Goal: Information Seeking & Learning: Learn about a topic

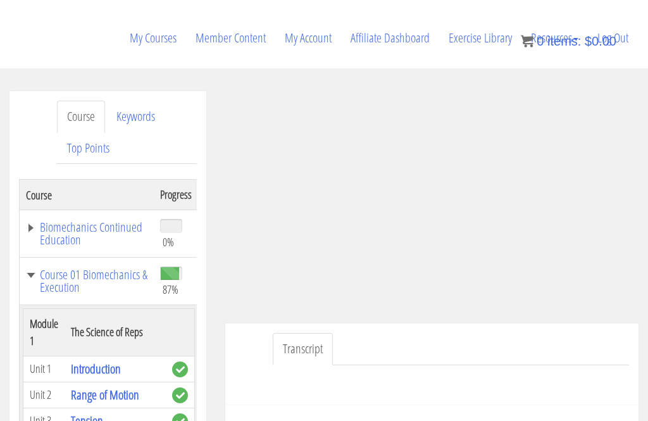
scroll to position [3617, 0]
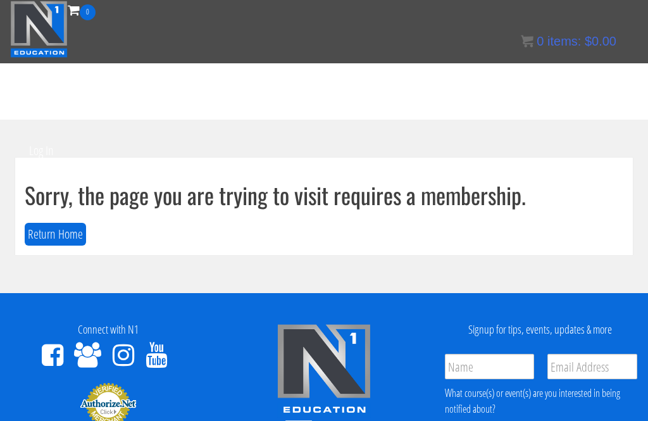
click at [40, 237] on button "Return Home" at bounding box center [55, 234] width 61 height 23
click at [33, 142] on link "Log In" at bounding box center [42, 151] width 44 height 62
click at [26, 140] on link "Log In" at bounding box center [42, 151] width 44 height 62
click at [32, 151] on link "Log In" at bounding box center [42, 151] width 44 height 62
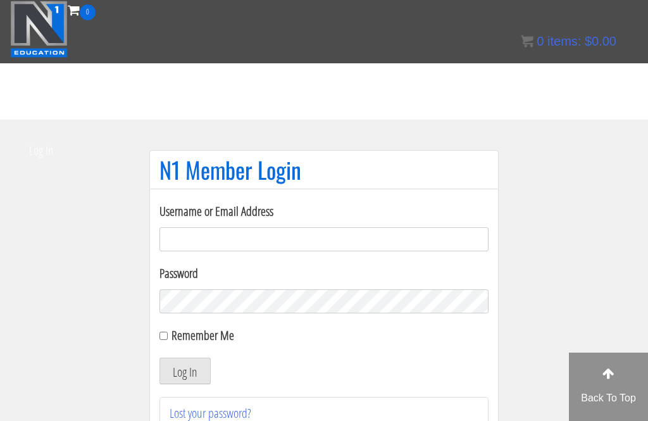
type input "[PERSON_NAME].sypesteyn"
click at [185, 371] on button "Log In" at bounding box center [184, 370] width 51 height 27
click at [183, 368] on button "Log In" at bounding box center [184, 370] width 51 height 27
click at [186, 369] on button "Log In" at bounding box center [184, 370] width 51 height 27
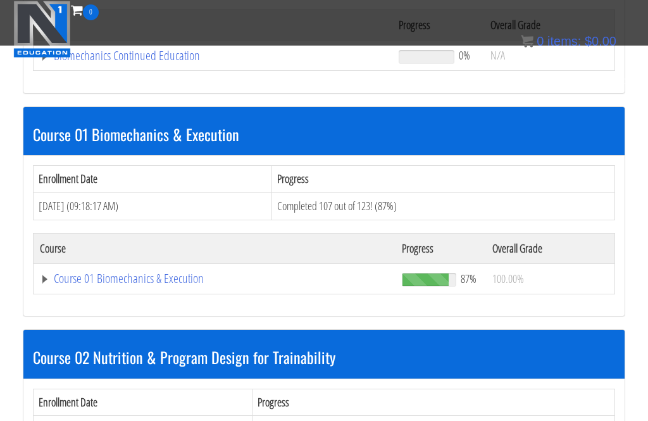
scroll to position [354, 0]
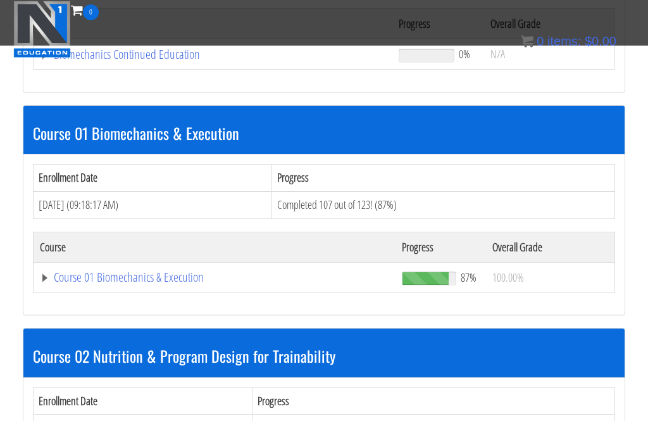
click at [85, 61] on link "Course 01 Biomechanics & Execution" at bounding box center [213, 54] width 346 height 13
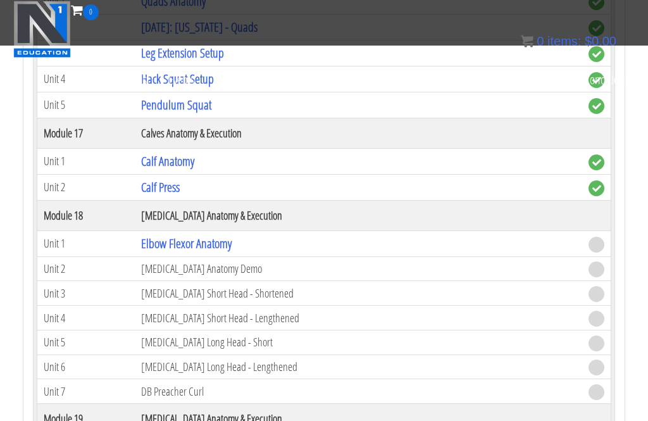
scroll to position [3766, 0]
click at [171, 245] on link "Elbow Flexor Anatomy" at bounding box center [186, 243] width 90 height 17
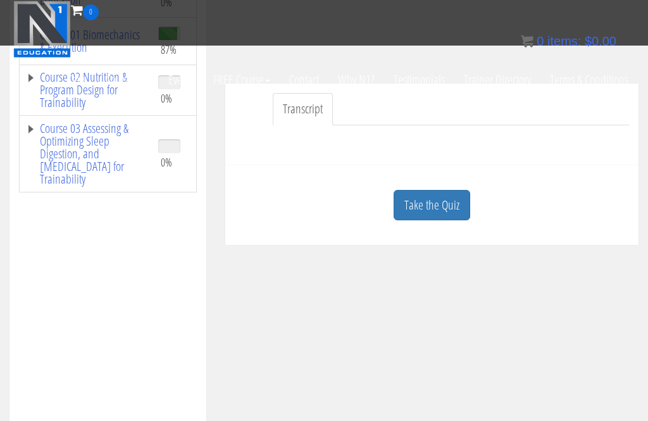
scroll to position [276, 0]
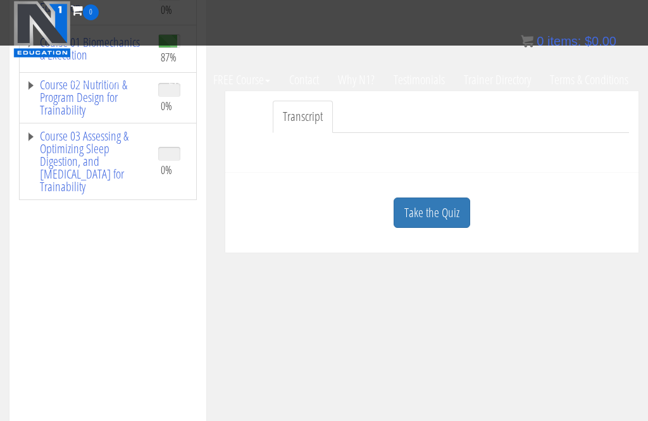
click at [448, 216] on link "Take the Quiz" at bounding box center [431, 212] width 77 height 31
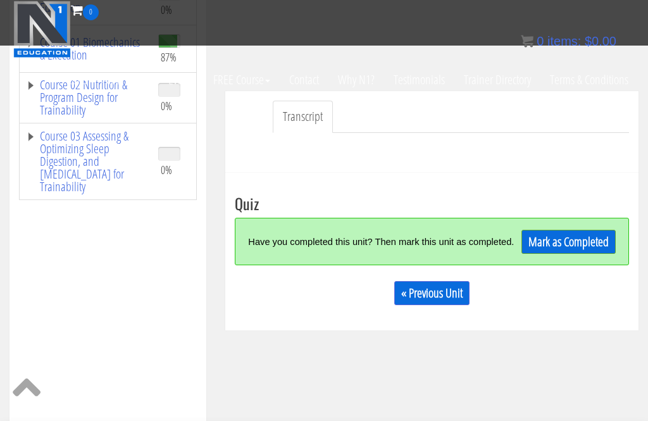
click at [574, 249] on link "Mark as Completed" at bounding box center [568, 242] width 94 height 24
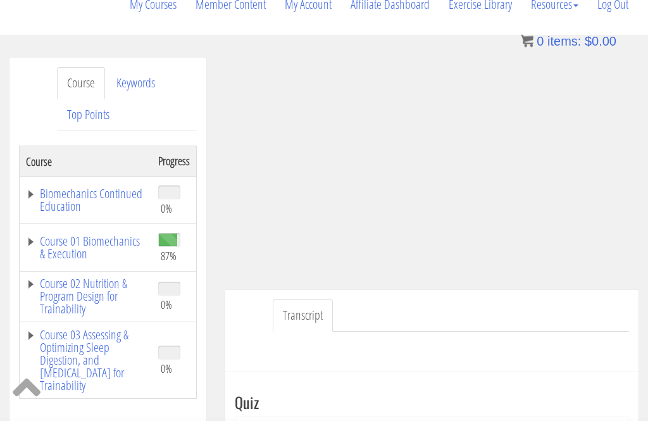
scroll to position [196, 0]
click at [61, 247] on link "Course 01 Biomechanics & Execution" at bounding box center [86, 247] width 120 height 25
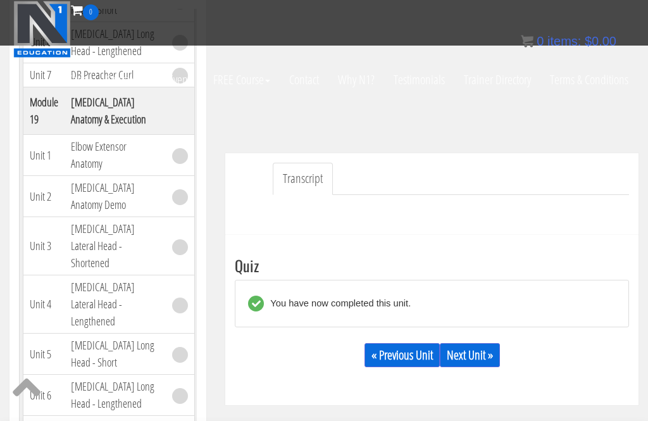
scroll to position [285, 0]
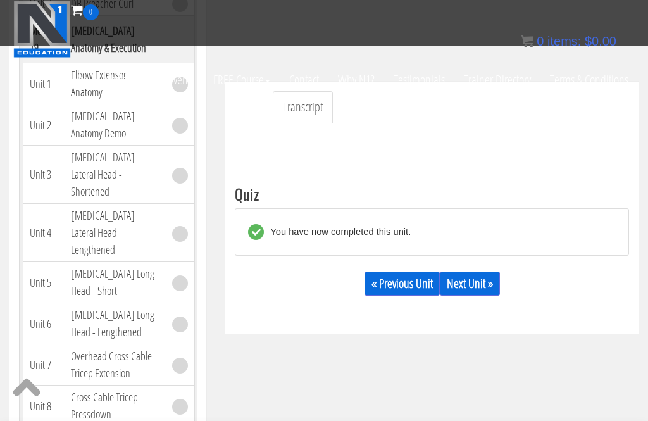
click at [483, 285] on link "Next Unit »" at bounding box center [470, 283] width 60 height 24
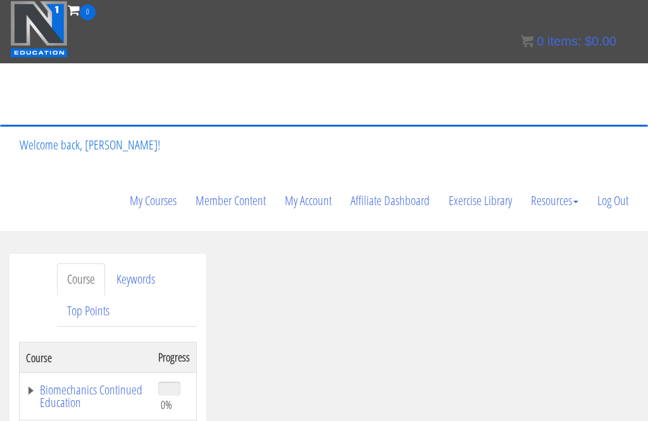
scroll to position [161, 0]
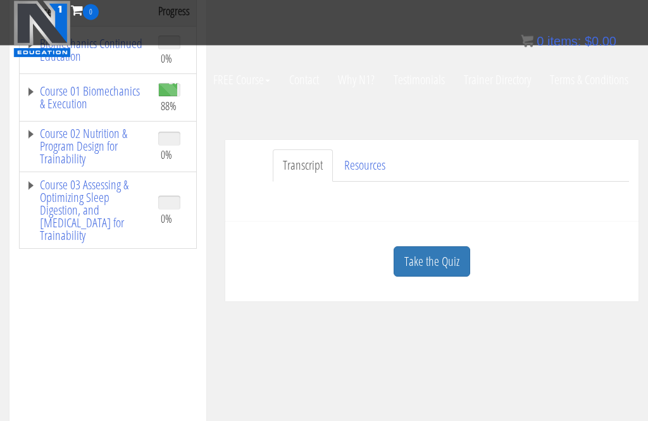
scroll to position [252, 0]
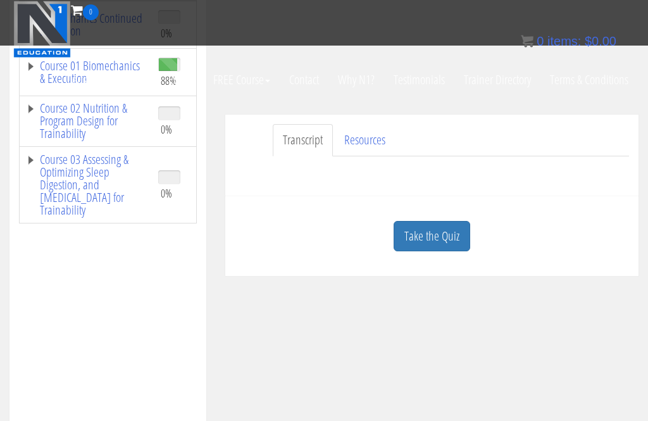
click at [429, 248] on link "Take the Quiz" at bounding box center [431, 236] width 77 height 31
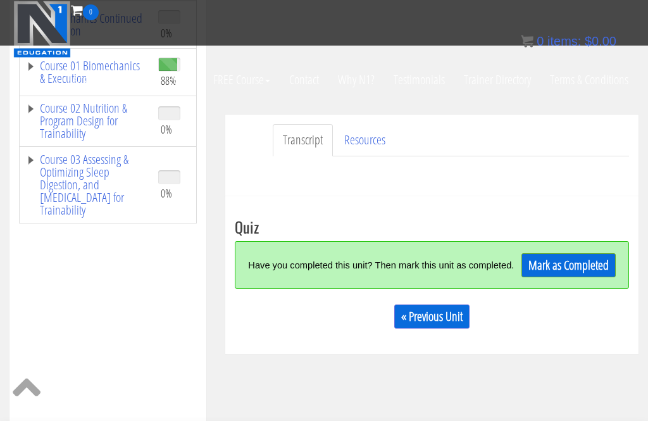
click at [562, 277] on link "Mark as Completed" at bounding box center [568, 265] width 94 height 24
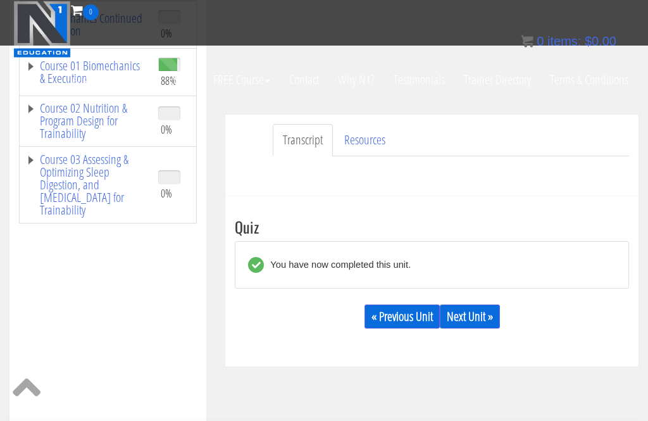
click at [491, 323] on link "Next Unit »" at bounding box center [470, 316] width 60 height 24
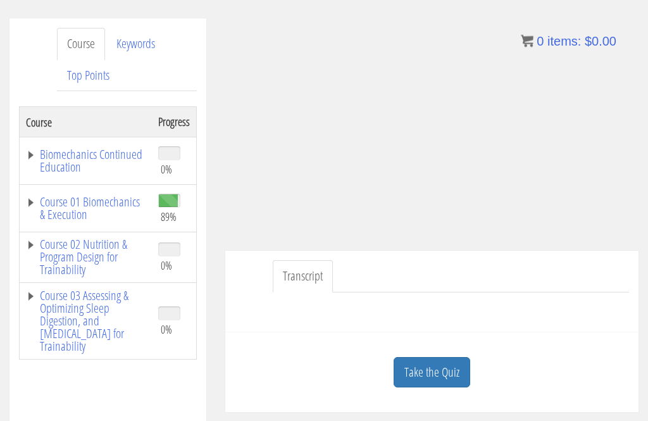
scroll to position [235, 0]
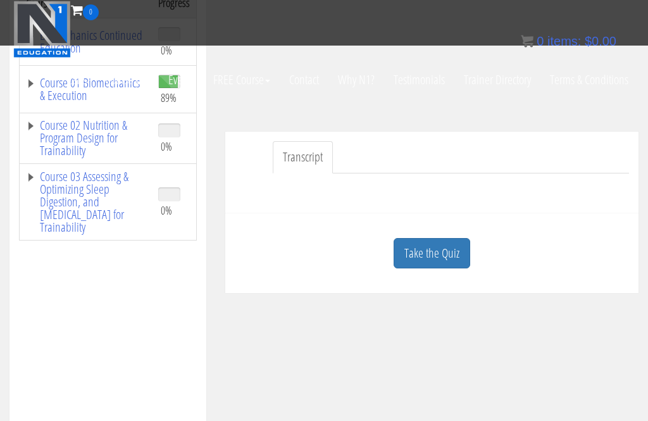
click at [436, 245] on link "Take the Quiz" at bounding box center [431, 253] width 77 height 31
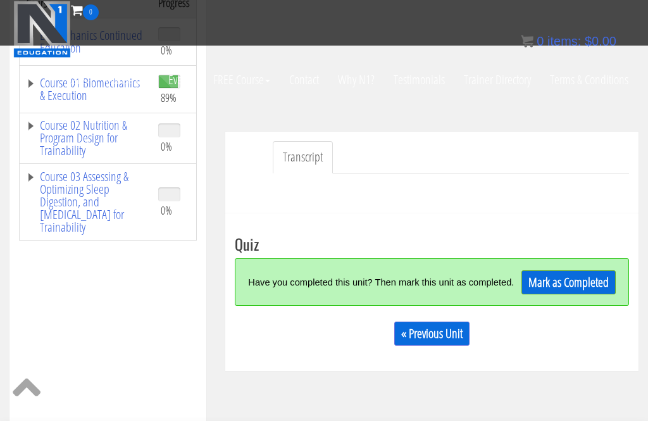
click at [565, 288] on link "Mark as Completed" at bounding box center [568, 282] width 94 height 24
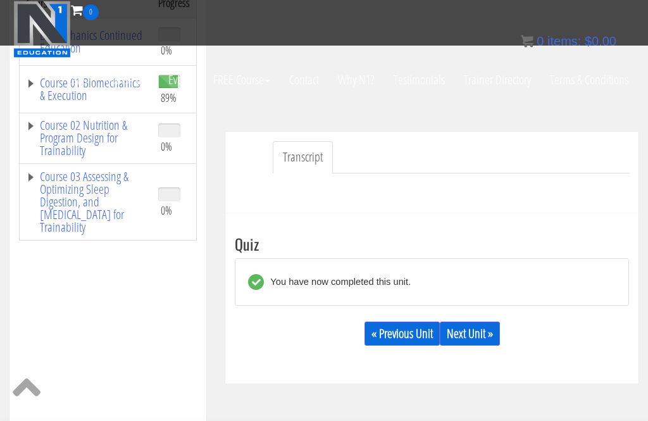
click at [493, 332] on link "Next Unit »" at bounding box center [470, 333] width 60 height 24
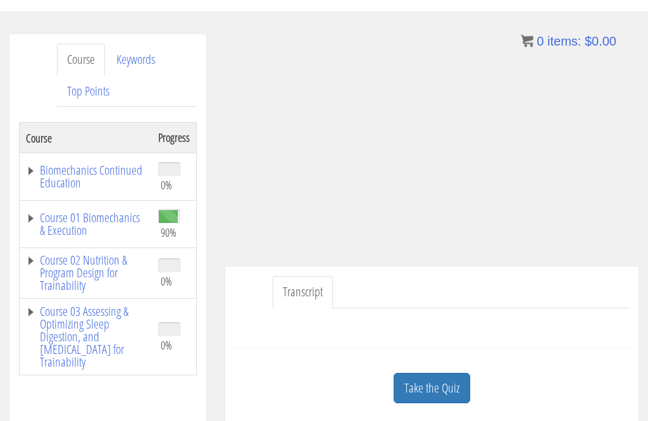
scroll to position [223, 0]
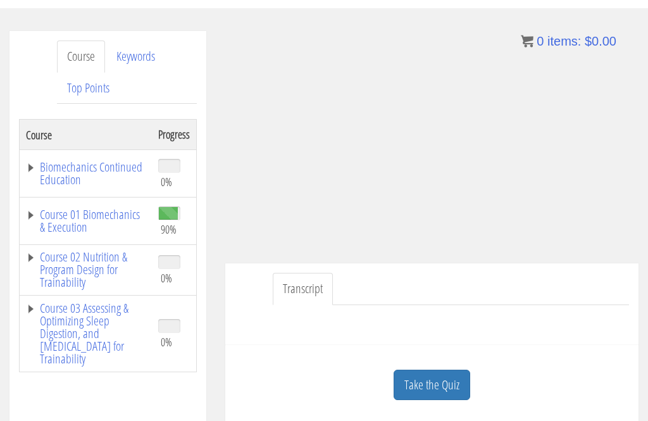
click at [441, 392] on div "Course Keywords Top Points Course Progress Biomechanics Continued Education 0% …" at bounding box center [324, 403] width 648 height 745
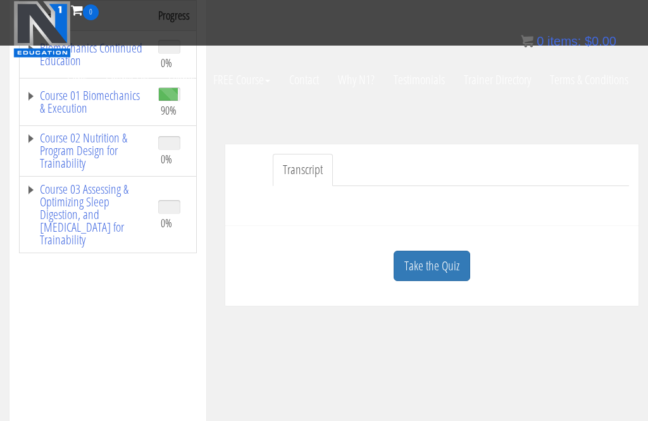
click at [427, 264] on link "Take the Quiz" at bounding box center [431, 265] width 77 height 31
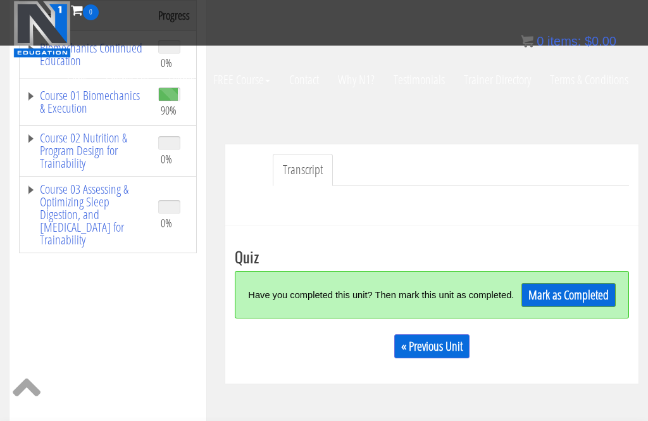
click at [574, 304] on link "Mark as Completed" at bounding box center [568, 295] width 94 height 24
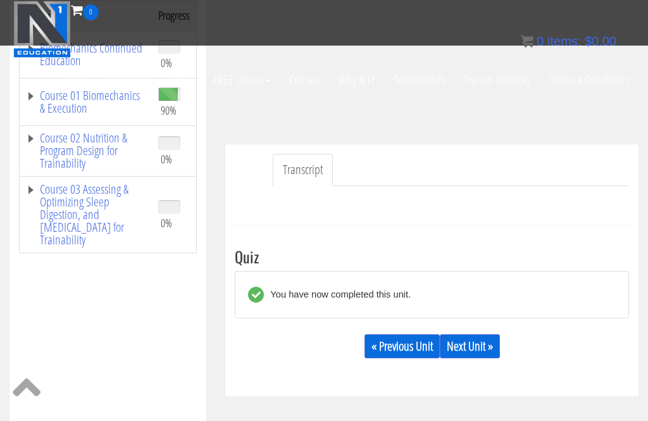
click at [500, 338] on link "Next Unit »" at bounding box center [470, 346] width 60 height 24
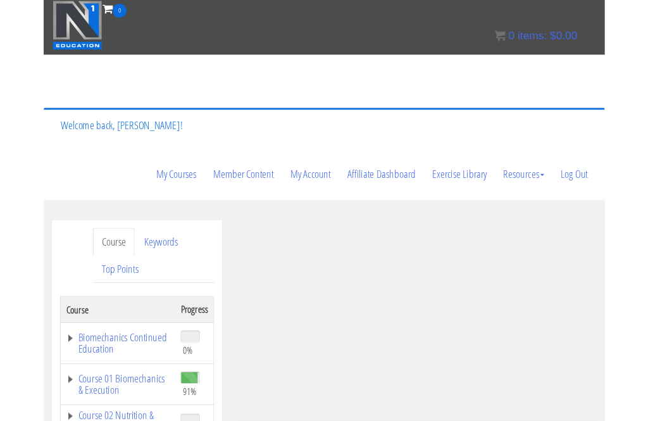
scroll to position [202, 0]
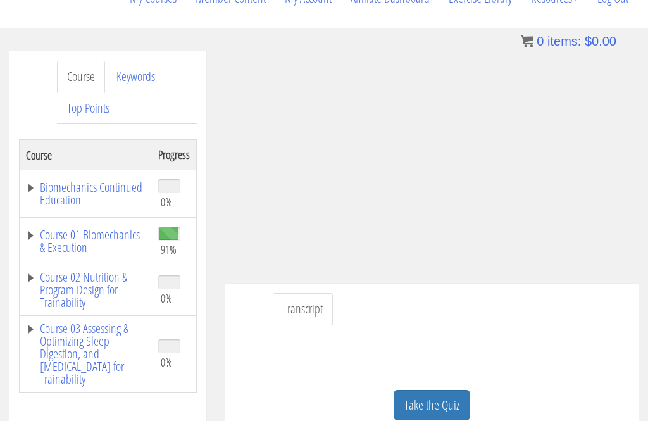
click at [440, 407] on link "Take the Quiz" at bounding box center [431, 405] width 77 height 31
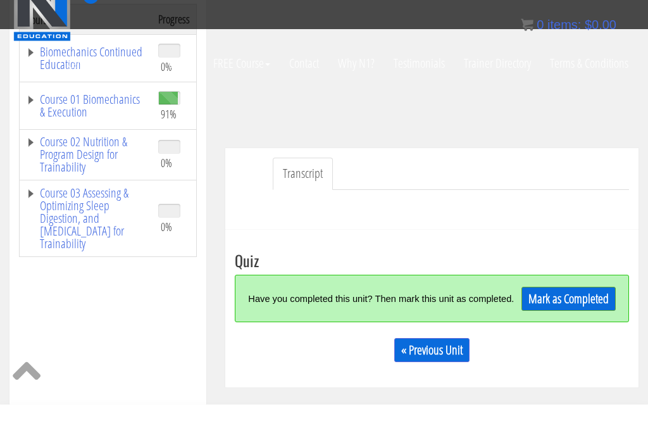
scroll to position [313, 0]
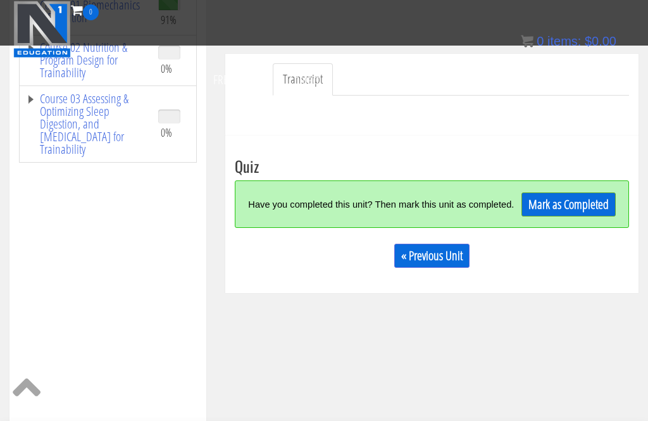
click at [587, 212] on link "Mark as Completed" at bounding box center [568, 204] width 94 height 24
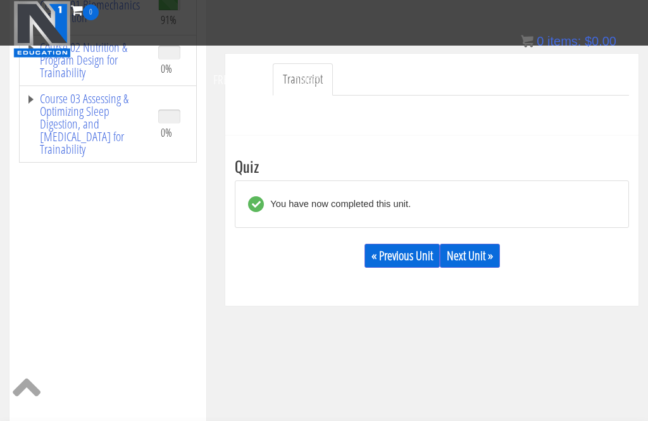
click at [495, 254] on link "Next Unit »" at bounding box center [470, 256] width 60 height 24
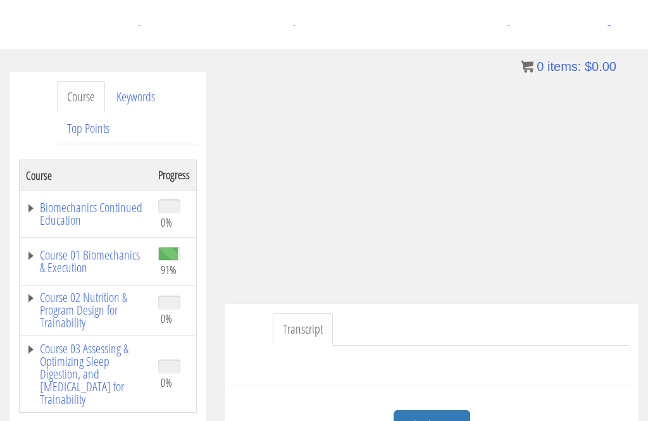
scroll to position [182, 0]
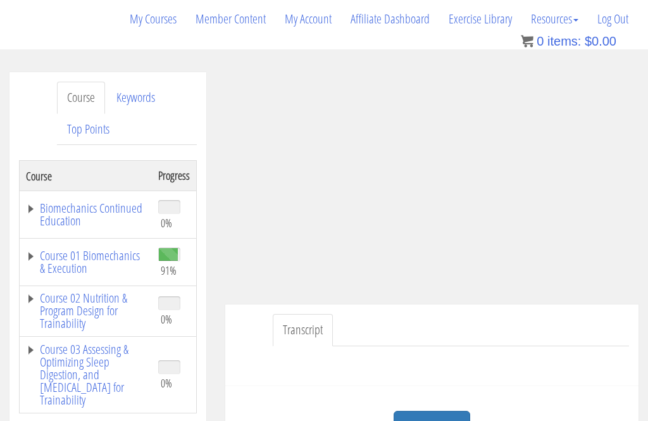
click at [64, 261] on link "Course 01 Biomechanics & Execution" at bounding box center [86, 261] width 120 height 25
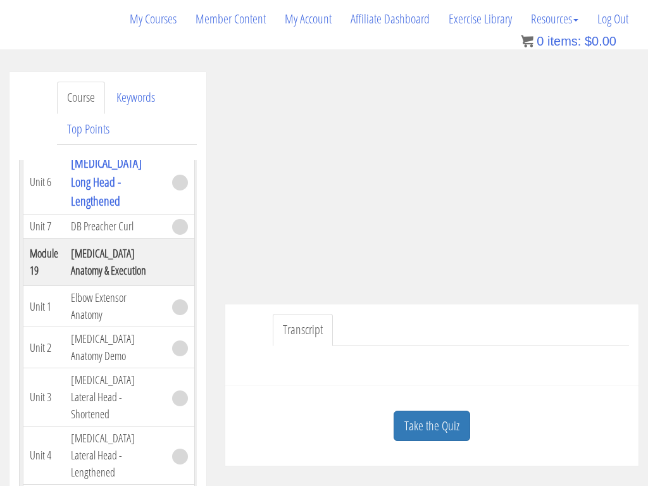
scroll to position [0, 0]
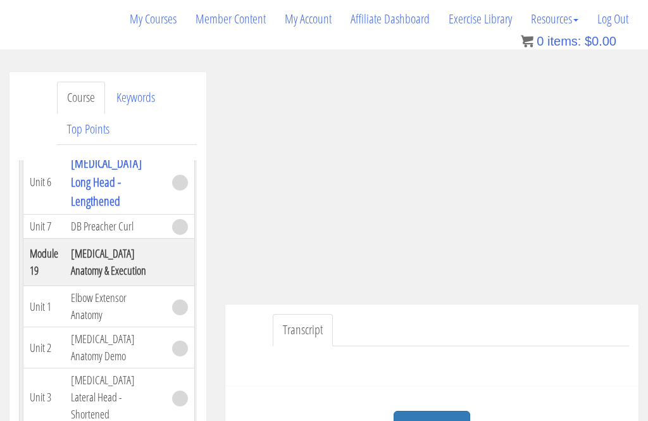
click at [440, 386] on div "Take the Quiz Quiz Have you completed this unit? Then mark this unit as complet…" at bounding box center [431, 426] width 413 height 80
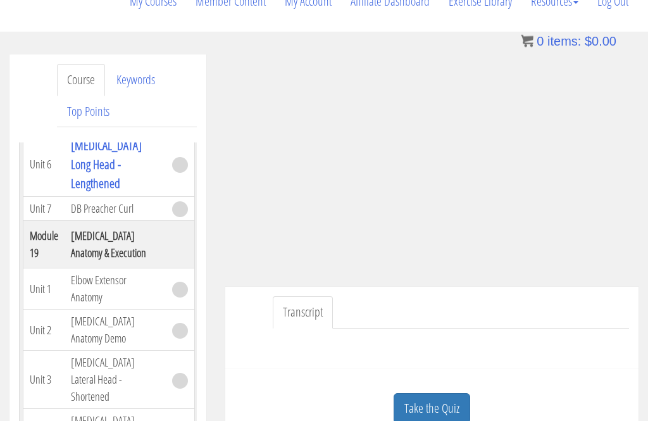
scroll to position [199, 0]
click at [433, 402] on link "Take the Quiz" at bounding box center [431, 408] width 77 height 31
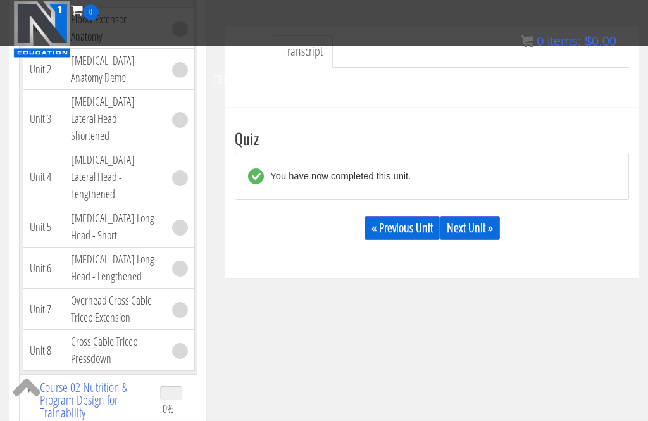
scroll to position [368, 0]
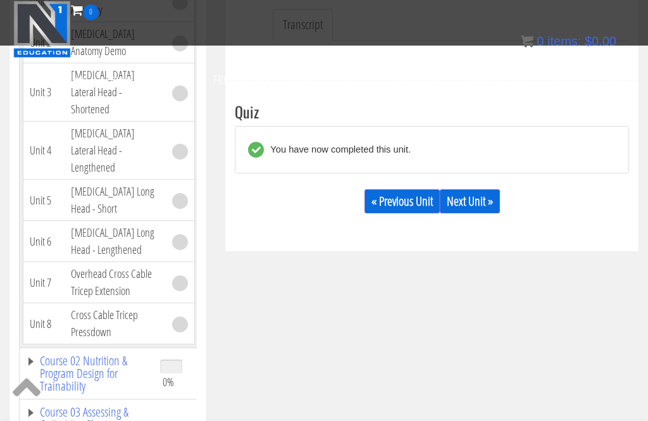
click at [490, 210] on link "Next Unit »" at bounding box center [470, 201] width 60 height 24
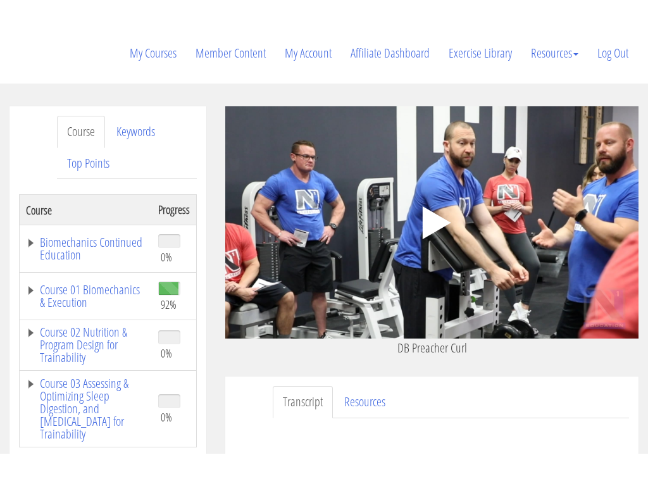
scroll to position [180, 0]
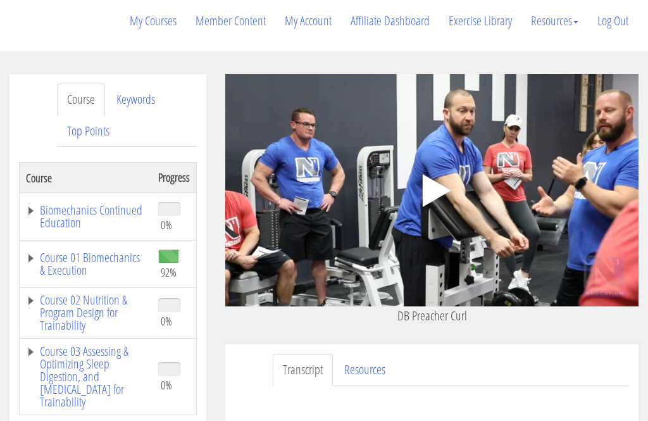
click at [441, 183] on icon ".fp-color-play{opacity:0.65;}.controlbutton{fill:#fff;}" at bounding box center [432, 191] width 80 height 80
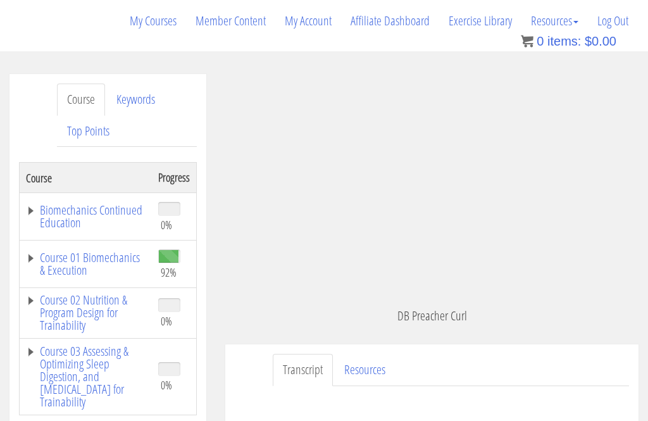
click at [416, 165] on icon ".fp-color-play{opacity:0.65;}.rect{fill:#fff;}" at bounding box center [432, 191] width 80 height 80
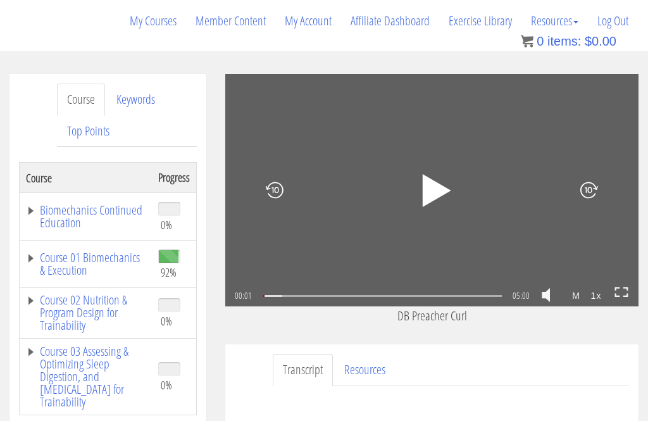
click at [423, 186] on icon ".fp-color-play{opacity:0.65;}.rect{fill:#fff;}" at bounding box center [432, 190] width 42 height 42
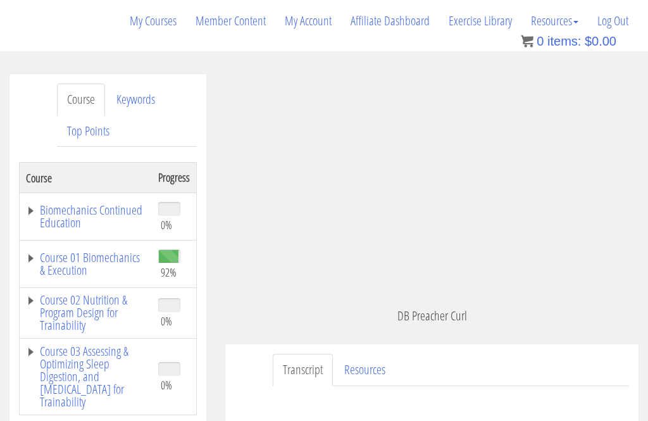
click at [603, 214] on div at bounding box center [580, 189] width 116 height 125
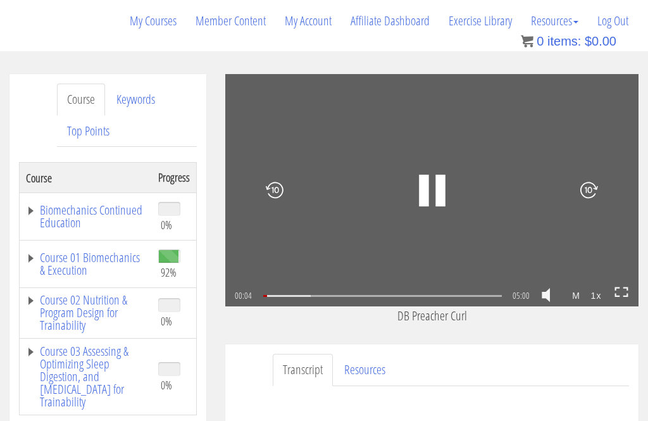
click at [617, 302] on link at bounding box center [621, 295] width 14 height 19
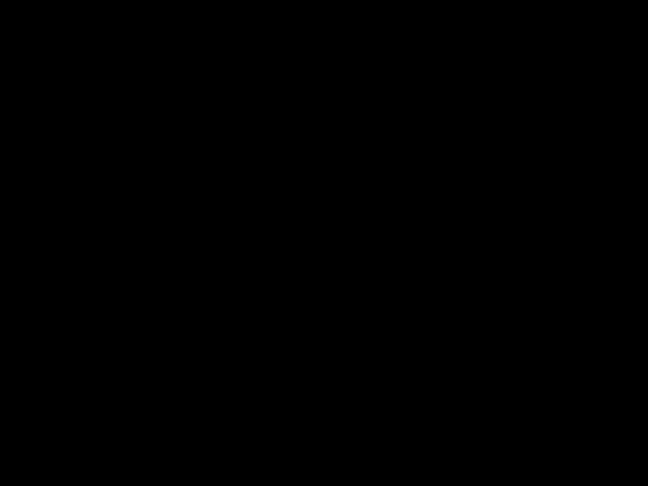
scroll to position [0, 0]
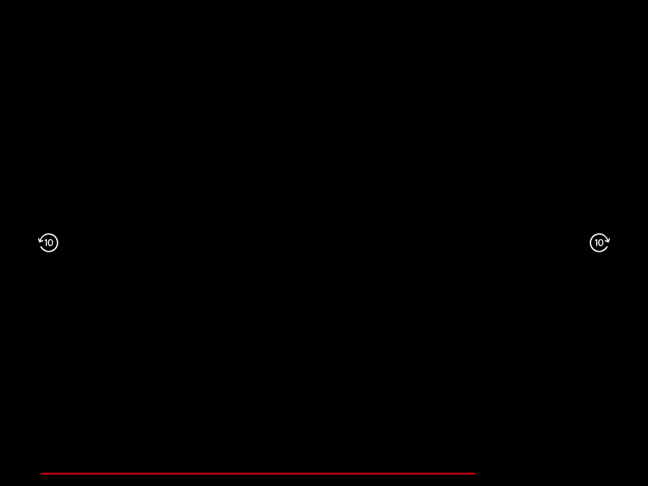
click at [335, 233] on icon ".fp-color-play{opacity:0.65;}.rect{fill:#fff;}" at bounding box center [324, 243] width 49 height 49
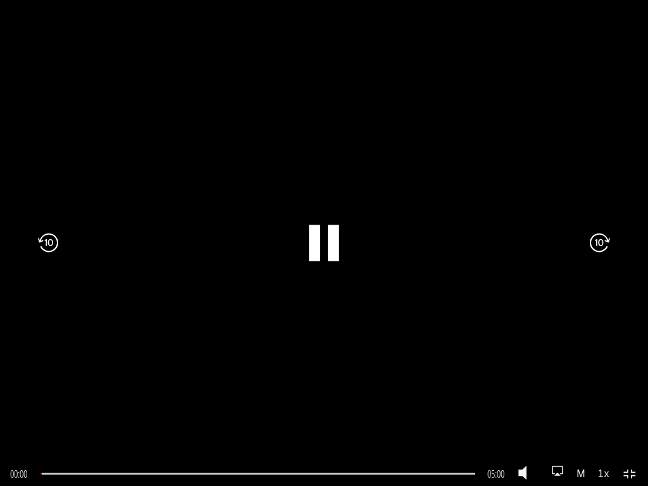
click at [629, 420] on icon at bounding box center [630, 474] width 14 height 11
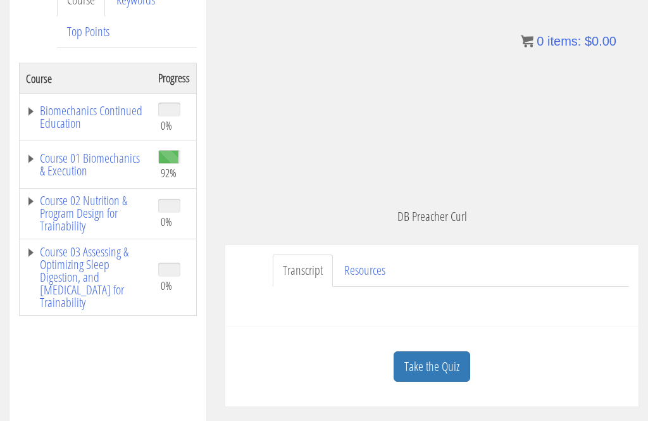
scroll to position [288, 0]
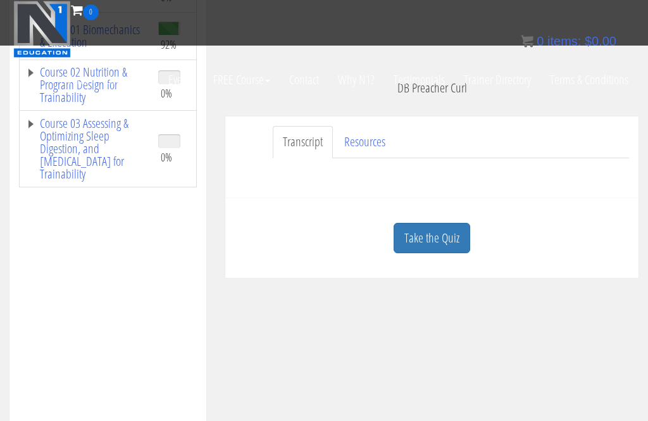
click at [443, 362] on div "Course Keywords Top Points Course Progress Biomechanics Continued Education 0% …" at bounding box center [324, 218] width 648 height 745
click at [428, 227] on link "Take the Quiz" at bounding box center [431, 238] width 77 height 31
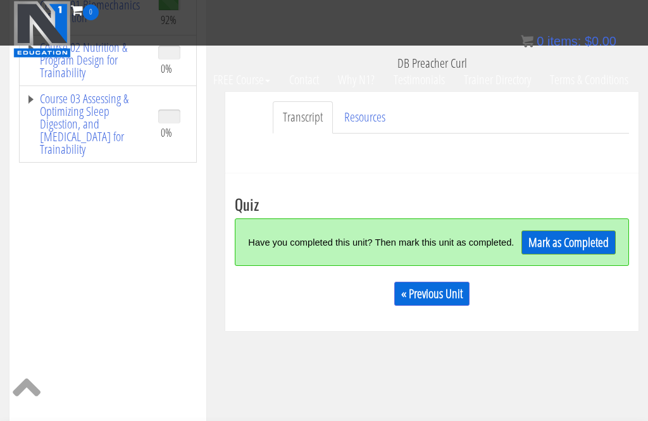
scroll to position [314, 0]
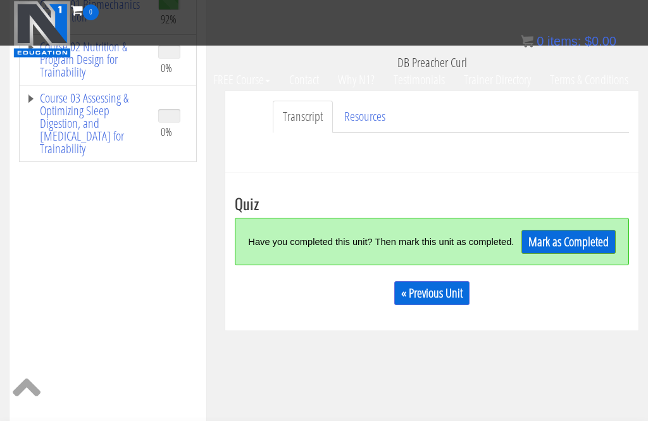
click at [579, 243] on link "Mark as Completed" at bounding box center [568, 242] width 94 height 24
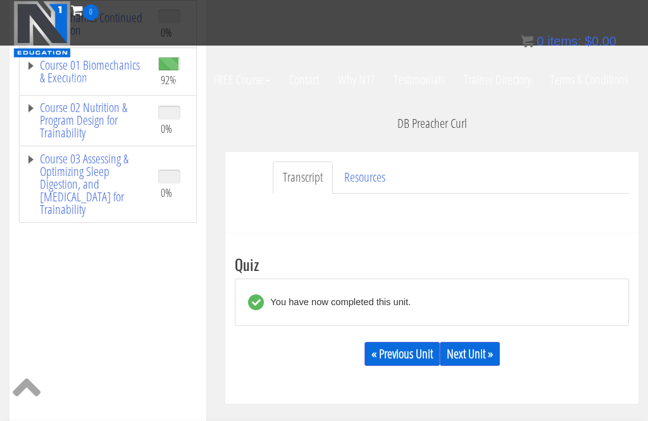
scroll to position [254, 0]
click at [478, 349] on link "Next Unit »" at bounding box center [470, 353] width 60 height 24
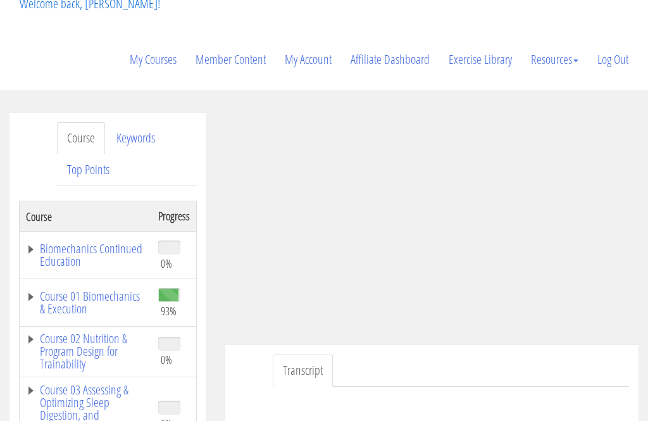
scroll to position [147, 0]
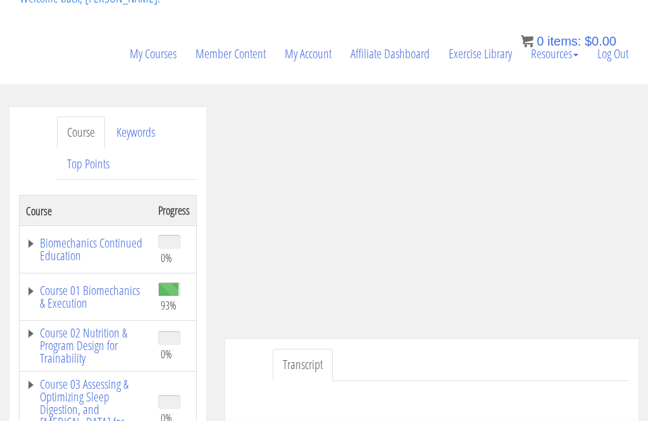
click at [62, 309] on link "Course 01 Biomechanics & Execution" at bounding box center [86, 296] width 120 height 25
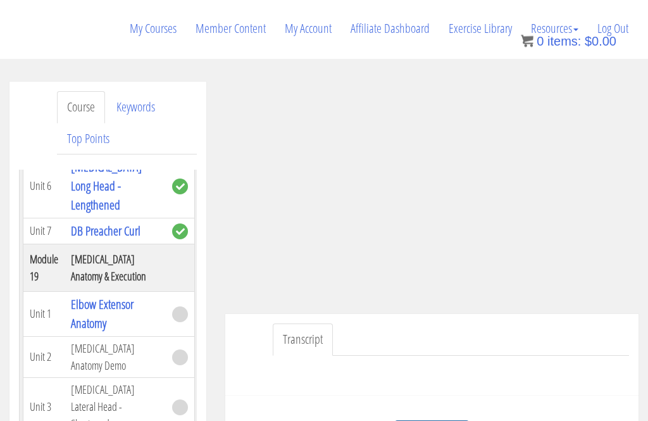
scroll to position [172, 0]
